Goal: Check status: Check status

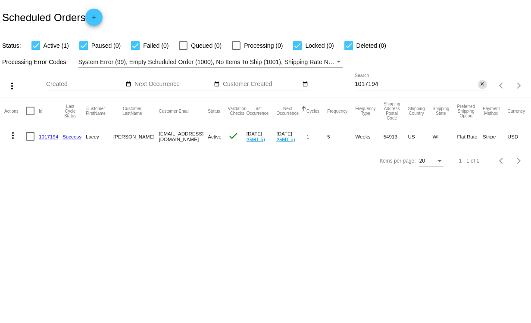
click at [481, 85] on mat-icon "close" at bounding box center [482, 84] width 6 height 7
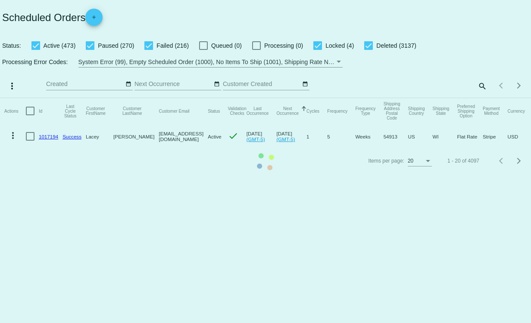
click at [480, 98] on mat-table "Actions Id Last Cycle Status Customer FirstName Customer LastName Customer Emai…" at bounding box center [265, 123] width 531 height 51
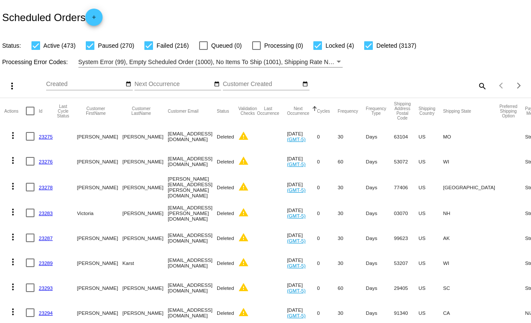
click at [476, 86] on mat-icon "search" at bounding box center [481, 85] width 10 height 13
click at [408, 82] on input "Search" at bounding box center [420, 84] width 132 height 7
paste input "774049"
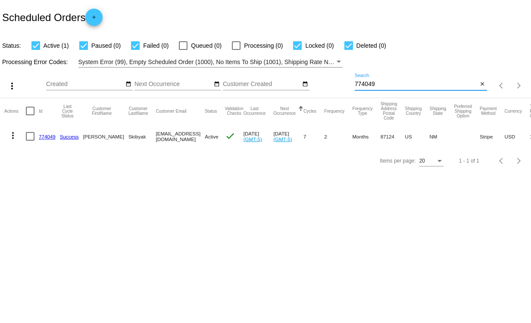
type input "774049"
